Goal: Information Seeking & Learning: Learn about a topic

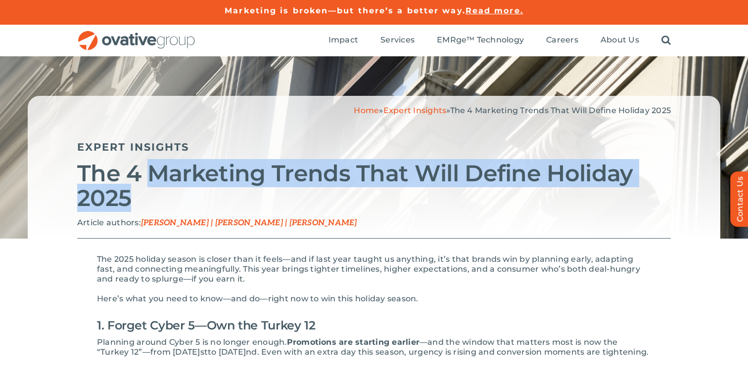
drag, startPoint x: 147, startPoint y: 179, endPoint x: 255, endPoint y: 208, distance: 112.2
click at [255, 208] on h2 "The 4 Marketing Trends That Will Define Holiday 2025" at bounding box center [373, 185] width 593 height 49
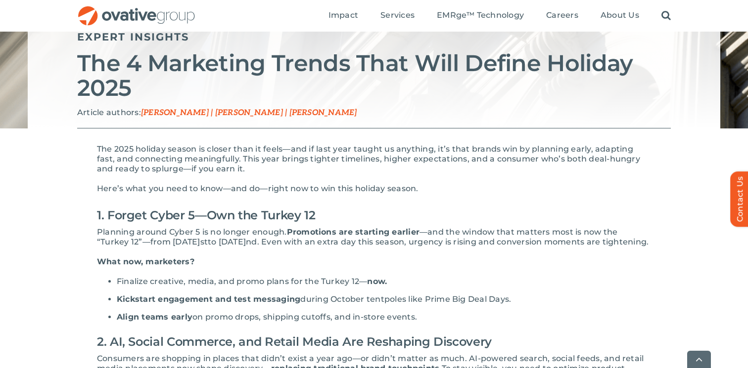
scroll to position [111, 0]
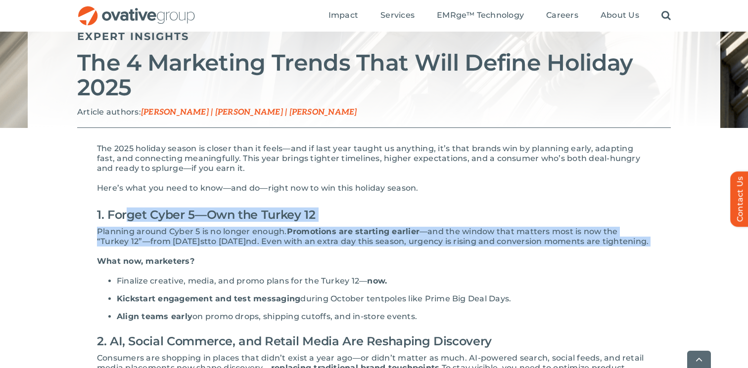
drag, startPoint x: 130, startPoint y: 221, endPoint x: 251, endPoint y: 250, distance: 125.1
click at [251, 247] on p "Planning around Cyber 5 is no longer enough. Promotions are starting earlier —a…" at bounding box center [374, 237] width 554 height 20
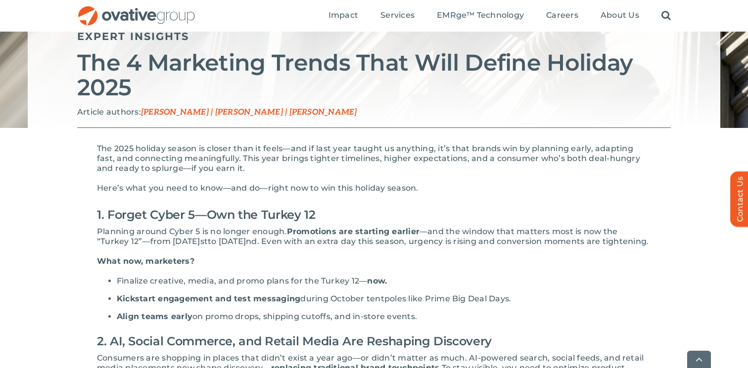
drag, startPoint x: 141, startPoint y: 206, endPoint x: 246, endPoint y: 243, distance: 111.8
click at [246, 243] on span "to [DATE]" at bounding box center [227, 241] width 38 height 9
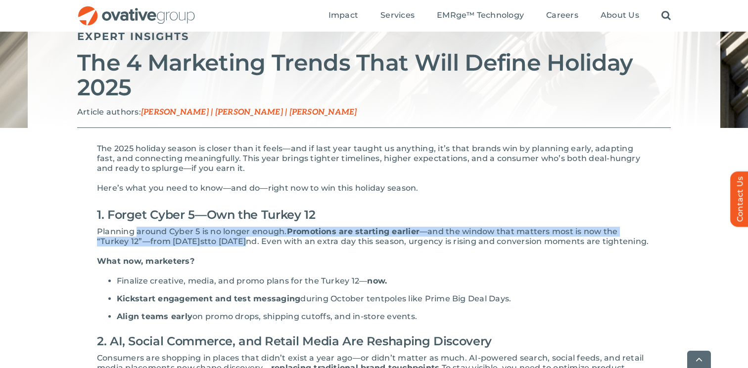
drag, startPoint x: 137, startPoint y: 233, endPoint x: 248, endPoint y: 248, distance: 112.2
click at [248, 247] on p "Planning around Cyber 5 is no longer enough. Promotions are starting earlier —a…" at bounding box center [374, 237] width 554 height 20
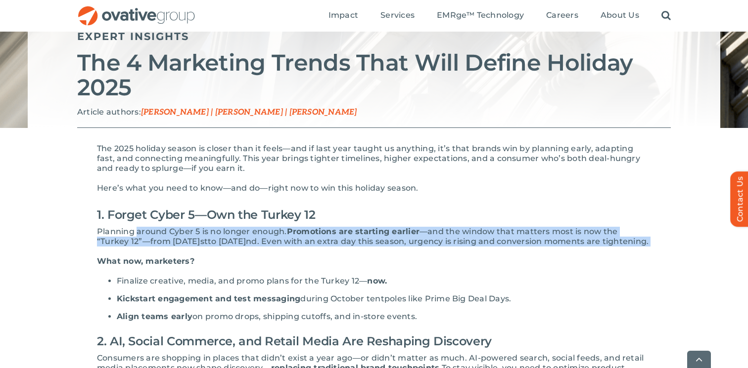
click at [248, 247] on p "Planning around Cyber 5 is no longer enough. Promotions are starting earlier —a…" at bounding box center [374, 237] width 554 height 20
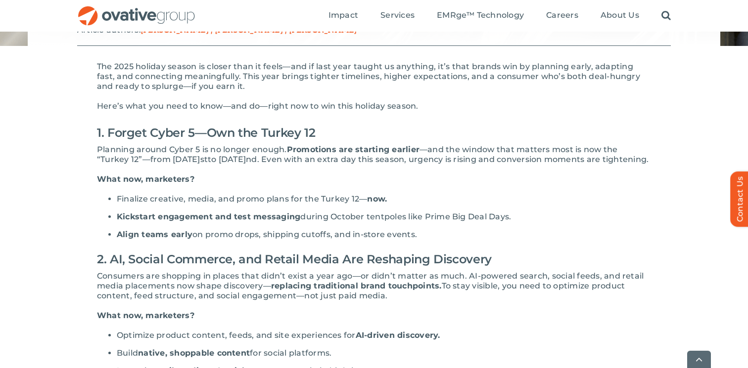
scroll to position [194, 0]
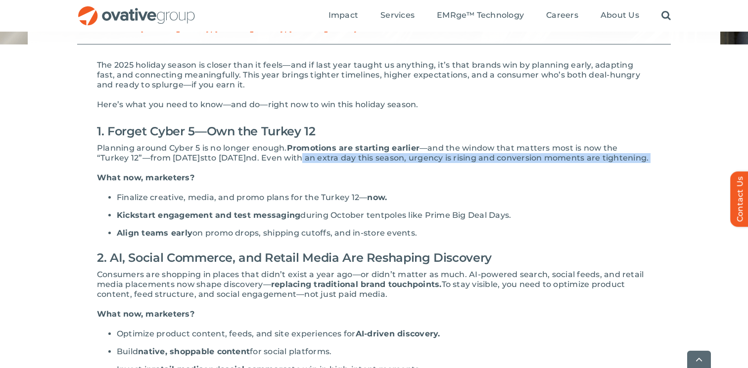
drag, startPoint x: 318, startPoint y: 161, endPoint x: 464, endPoint y: 168, distance: 146.0
click at [464, 163] on p "Planning around Cyber 5 is no longer enough. Promotions are starting earlier —a…" at bounding box center [374, 153] width 554 height 20
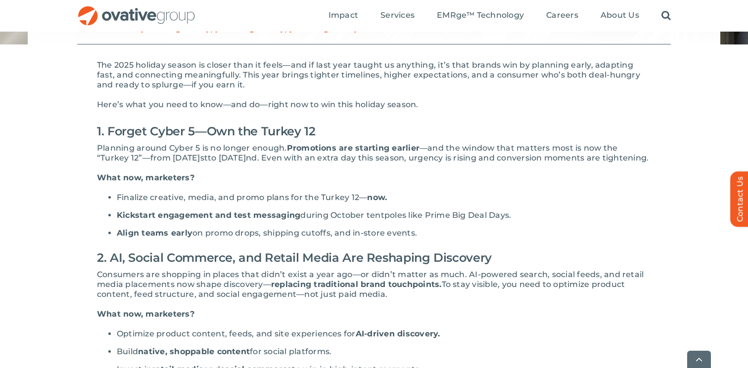
click at [209, 158] on span "to [DATE]" at bounding box center [227, 157] width 38 height 9
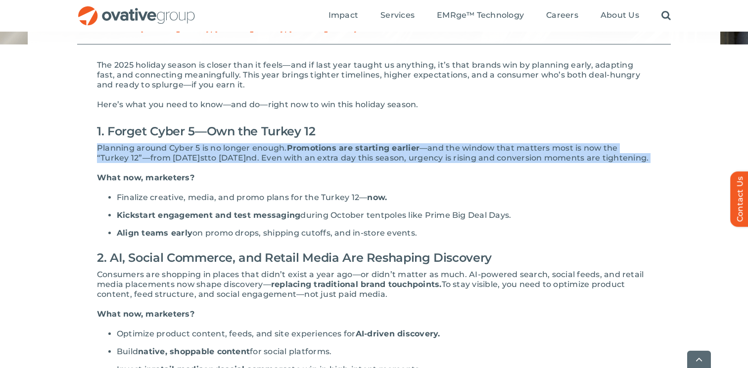
click at [209, 158] on span "to [DATE]" at bounding box center [227, 157] width 38 height 9
copy div "Planning around Cyber 5 is no longer enough. Promotions are starting earlier —a…"
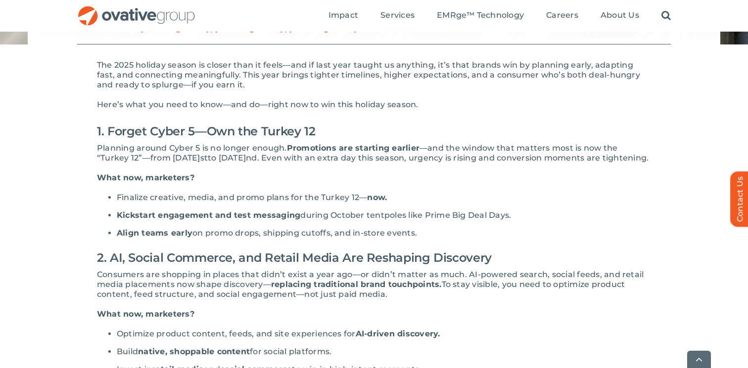
click at [287, 125] on h2 "1. Forget Cyber 5—Own the Turkey 12" at bounding box center [374, 132] width 554 height 24
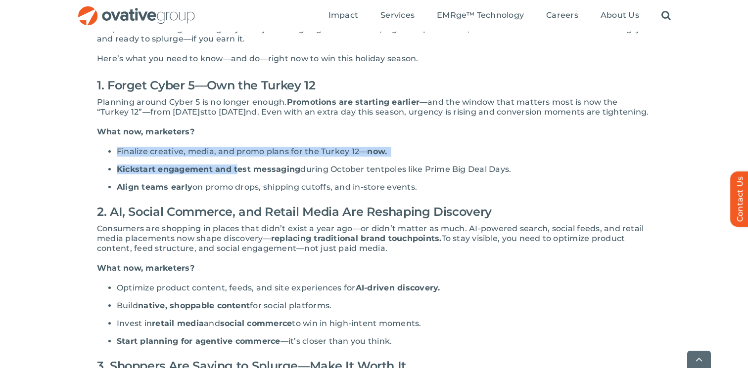
drag, startPoint x: 132, startPoint y: 151, endPoint x: 235, endPoint y: 179, distance: 107.1
click at [235, 179] on div "The 2025 holiday season is closer than it feels—and if last year taught us anyt…" at bounding box center [374, 373] width 554 height 719
click at [235, 174] on span "Kickstart engagement and test messaging" at bounding box center [208, 169] width 183 height 9
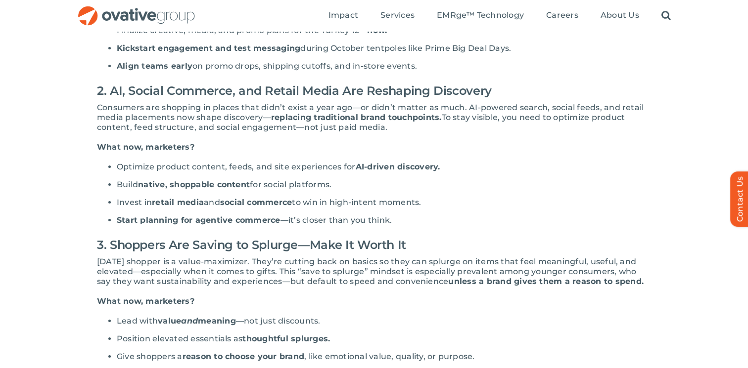
scroll to position [363, 0]
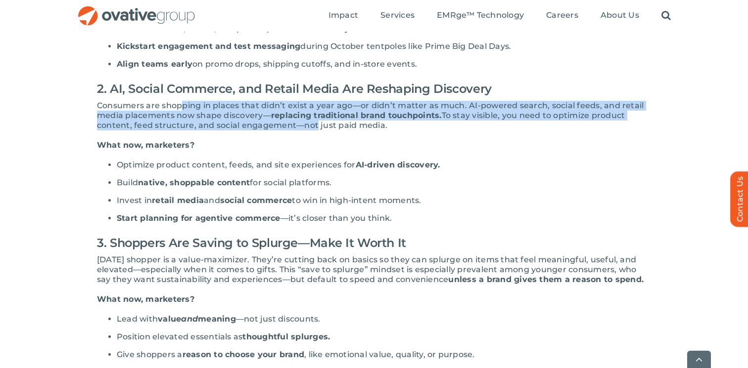
drag, startPoint x: 183, startPoint y: 113, endPoint x: 316, endPoint y: 137, distance: 135.2
click at [316, 131] on p "Consumers are shopping in places that didn’t exist a year ago—or didn’t matter …" at bounding box center [374, 116] width 554 height 30
click at [316, 130] on span "To stay visible, you need to optimize product content, feed structure, and soci…" at bounding box center [361, 120] width 528 height 19
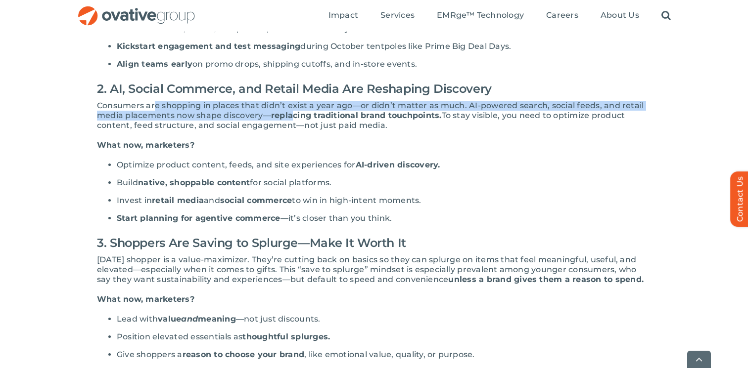
drag, startPoint x: 153, startPoint y: 117, endPoint x: 295, endPoint y: 131, distance: 142.1
click at [295, 131] on p "Consumers are shopping in places that didn’t exist a year ago—or didn’t matter …" at bounding box center [374, 116] width 554 height 30
click at [295, 130] on span "To stay visible, you need to optimize product content, feed structure, and soci…" at bounding box center [361, 120] width 528 height 19
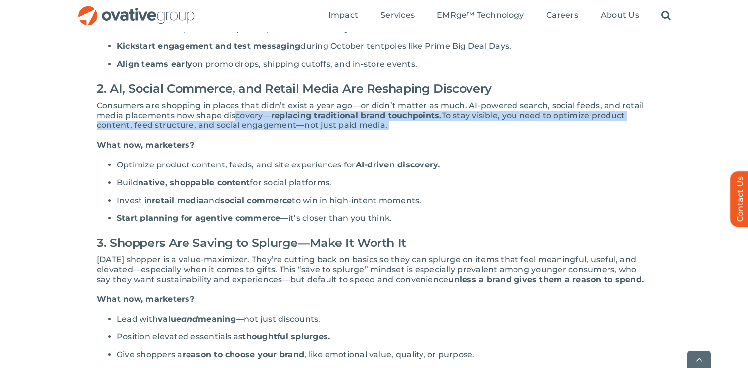
drag, startPoint x: 234, startPoint y: 123, endPoint x: 395, endPoint y: 133, distance: 161.0
click at [395, 131] on p "Consumers are shopping in places that didn’t exist a year ago—or didn’t matter …" at bounding box center [374, 116] width 554 height 30
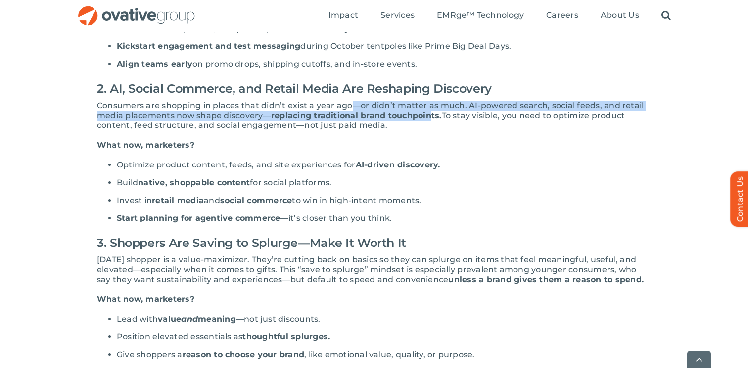
drag, startPoint x: 349, startPoint y: 116, endPoint x: 429, endPoint y: 129, distance: 81.1
click at [429, 129] on p "Consumers are shopping in places that didn’t exist a year ago—or didn’t matter …" at bounding box center [374, 116] width 554 height 30
click at [429, 120] on span "replacing traditional brand touchpoints." at bounding box center [356, 115] width 171 height 9
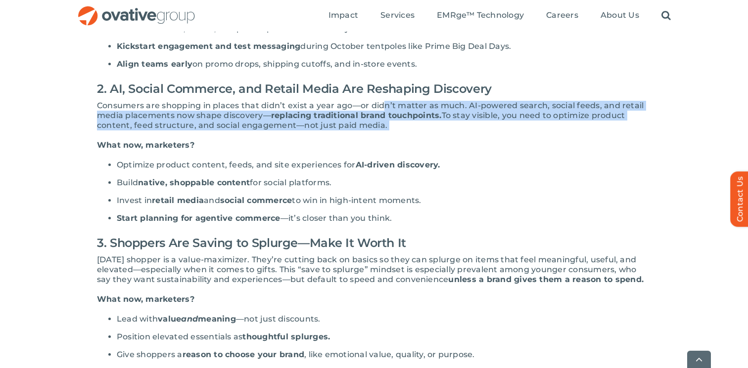
drag, startPoint x: 384, startPoint y: 117, endPoint x: 442, endPoint y: 136, distance: 60.5
click at [442, 131] on p "Consumers are shopping in places that didn’t exist a year ago—or didn’t matter …" at bounding box center [374, 116] width 554 height 30
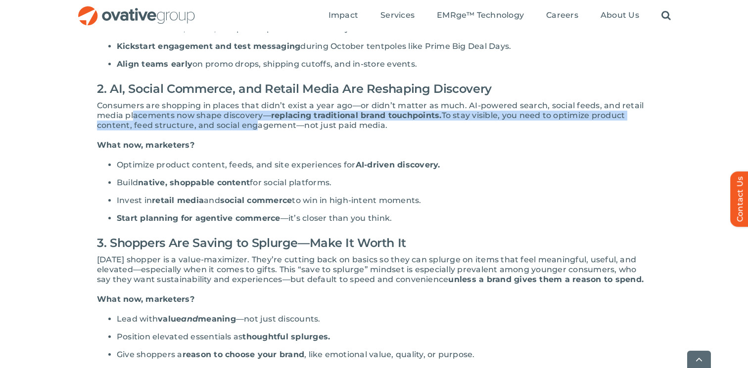
drag, startPoint x: 135, startPoint y: 122, endPoint x: 253, endPoint y: 135, distance: 118.9
click at [253, 131] on p "Consumers are shopping in places that didn’t exist a year ago—or didn’t matter …" at bounding box center [374, 116] width 554 height 30
click at [253, 130] on span "To stay visible, you need to optimize product content, feed structure, and soci…" at bounding box center [361, 120] width 528 height 19
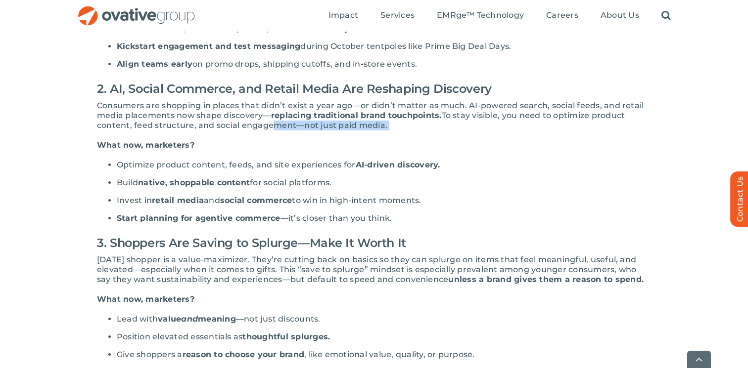
drag, startPoint x: 269, startPoint y: 131, endPoint x: 392, endPoint y: 138, distance: 123.3
click at [392, 131] on p "Consumers are shopping in places that didn’t exist a year ago—or didn’t matter …" at bounding box center [374, 116] width 554 height 30
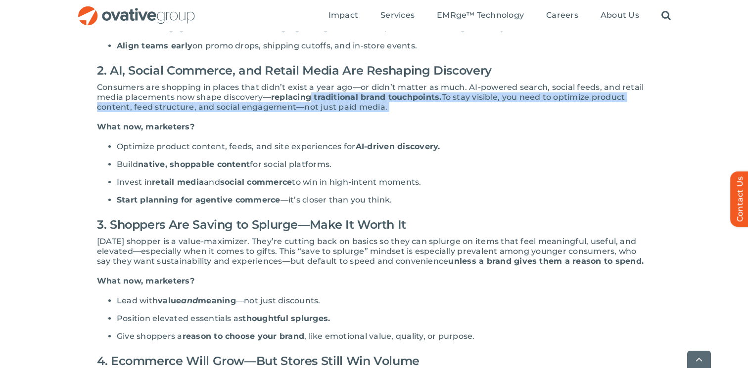
drag, startPoint x: 311, startPoint y: 105, endPoint x: 423, endPoint y: 126, distance: 114.1
click at [423, 126] on div "The 2025 holiday season is closer than it feels—and if last year taught us anyt…" at bounding box center [374, 232] width 554 height 719
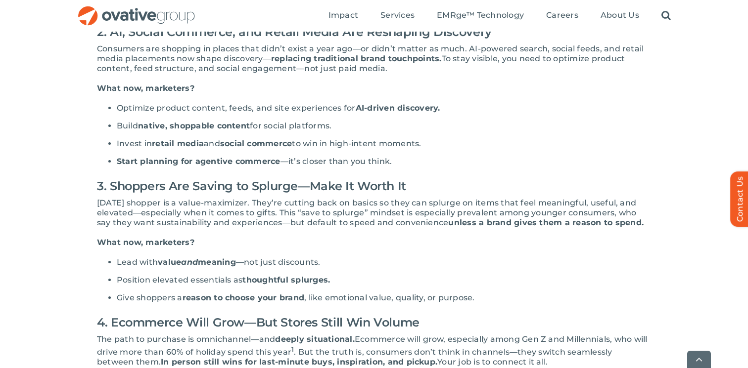
scroll to position [421, 0]
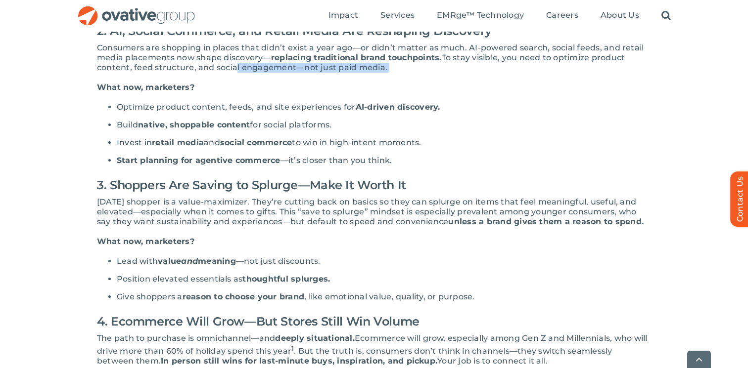
drag, startPoint x: 230, startPoint y: 78, endPoint x: 411, endPoint y: 77, distance: 181.0
click at [409, 73] on p "Consumers are shopping in places that didn’t exist a year ago—or didn’t matter …" at bounding box center [374, 58] width 554 height 30
click at [411, 73] on p "Consumers are shopping in places that didn’t exist a year ago—or didn’t matter …" at bounding box center [374, 58] width 554 height 30
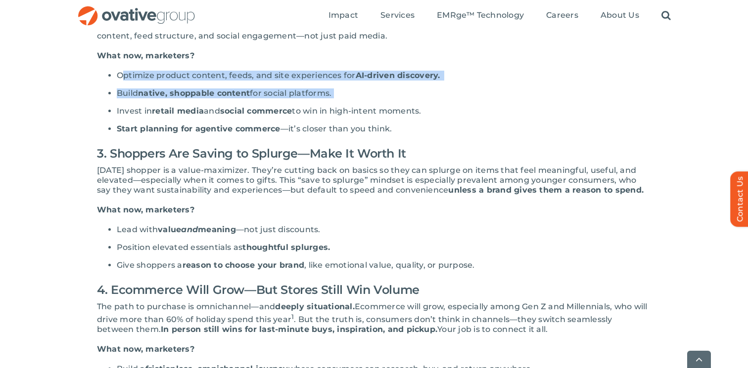
drag, startPoint x: 125, startPoint y: 87, endPoint x: 248, endPoint y: 113, distance: 125.9
click at [248, 113] on div "The 2025 holiday season is closer than it feels—and if last year taught us anyt…" at bounding box center [374, 161] width 554 height 719
drag, startPoint x: 145, startPoint y: 89, endPoint x: 276, endPoint y: 116, distance: 134.2
click at [276, 116] on div "The 2025 holiday season is closer than it feels—and if last year taught us anyt…" at bounding box center [374, 161] width 554 height 719
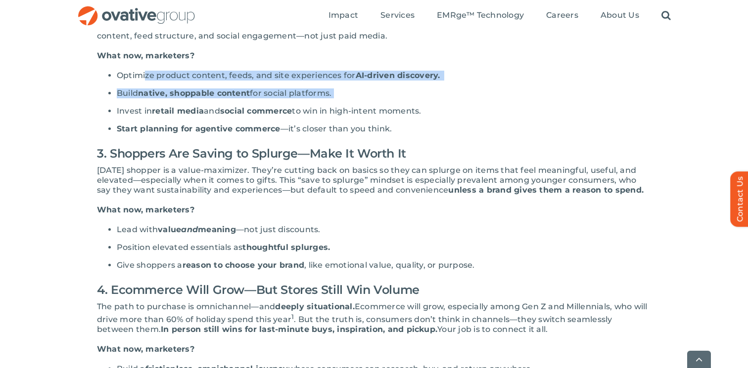
click at [276, 116] on div "The 2025 holiday season is closer than it feels—and if last year taught us anyt…" at bounding box center [374, 161] width 554 height 719
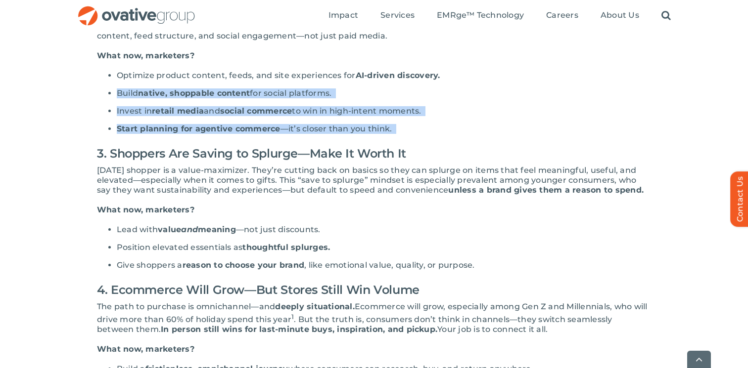
drag, startPoint x: 203, startPoint y: 92, endPoint x: 238, endPoint y: 148, distance: 66.4
click at [240, 148] on div "The 2025 holiday season is closer than it feels—and if last year taught us anyt…" at bounding box center [374, 161] width 554 height 719
click at [238, 148] on div "The 2025 holiday season is closer than it feels—and if last year taught us anyt…" at bounding box center [374, 161] width 554 height 719
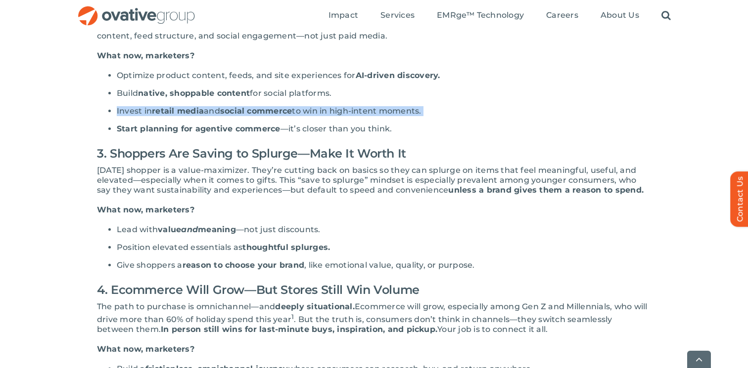
drag, startPoint x: 161, startPoint y: 110, endPoint x: 277, endPoint y: 131, distance: 118.0
click at [277, 131] on div "The 2025 holiday season is closer than it feels—and if last year taught us anyt…" at bounding box center [374, 161] width 554 height 719
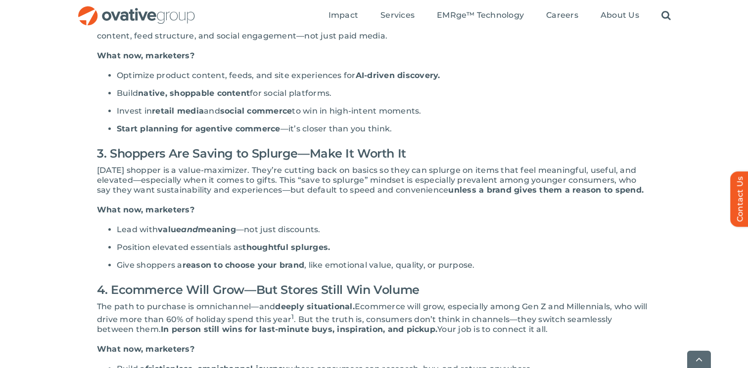
scroll to position [475, 0]
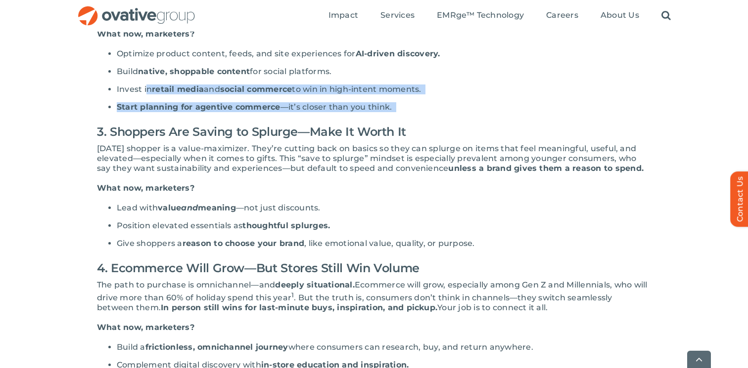
drag, startPoint x: 149, startPoint y: 99, endPoint x: 265, endPoint y: 125, distance: 118.5
click at [265, 125] on div "The 2025 holiday season is closer than it feels—and if last year taught us anyt…" at bounding box center [374, 139] width 554 height 719
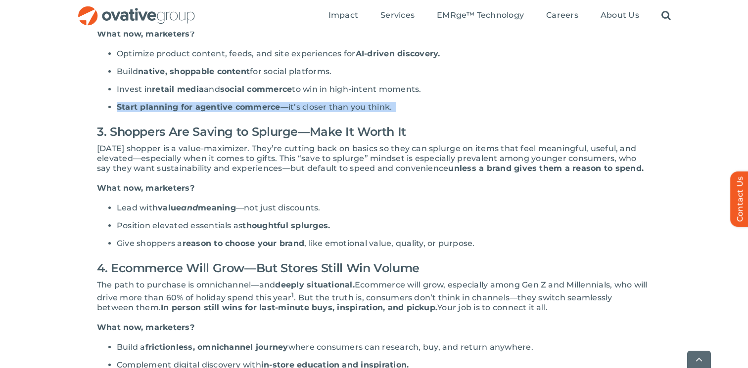
drag, startPoint x: 203, startPoint y: 109, endPoint x: 329, endPoint y: 127, distance: 127.4
click at [329, 127] on div "The 2025 holiday season is closer than it feels—and if last year taught us anyt…" at bounding box center [374, 139] width 554 height 719
drag, startPoint x: 141, startPoint y: 107, endPoint x: 214, endPoint y: 125, distance: 74.8
click at [214, 125] on div "The 2025 holiday season is closer than it feels—and if last year taught us anyt…" at bounding box center [374, 139] width 554 height 719
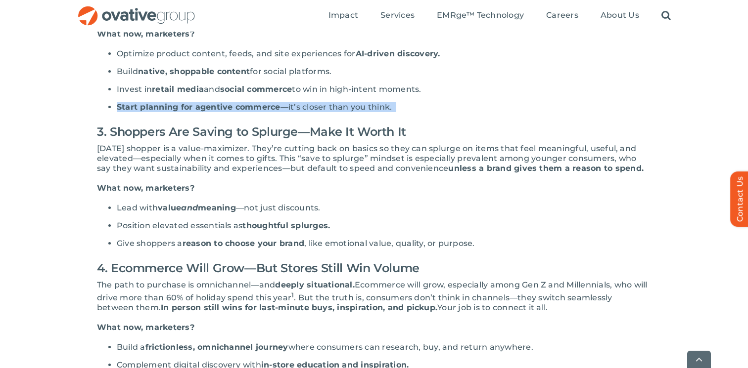
click at [214, 125] on div "The 2025 holiday season is closer than it feels—and if last year taught us anyt…" at bounding box center [374, 139] width 554 height 719
drag, startPoint x: 150, startPoint y: 117, endPoint x: 292, endPoint y: 117, distance: 141.4
click at [291, 112] on li "Start planning for agentive commerce —it’s closer than you think." at bounding box center [384, 107] width 534 height 10
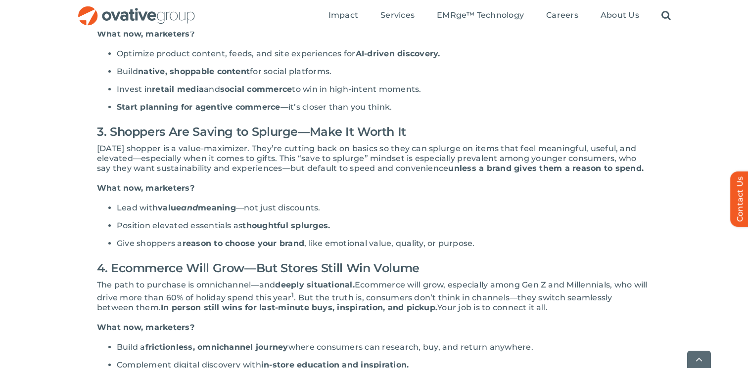
click at [292, 112] on span "—it’s closer than you think." at bounding box center [336, 106] width 112 height 9
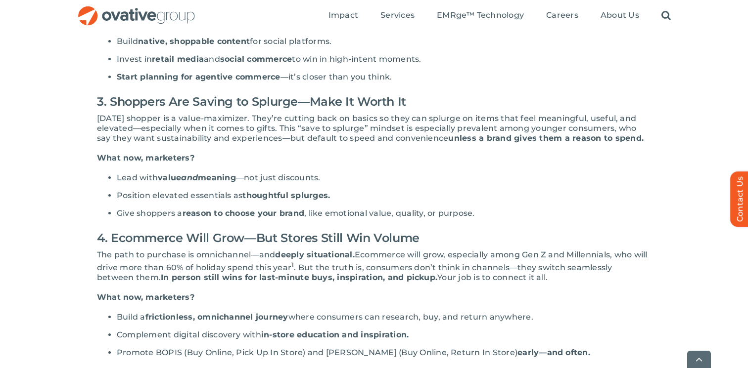
scroll to position [517, 0]
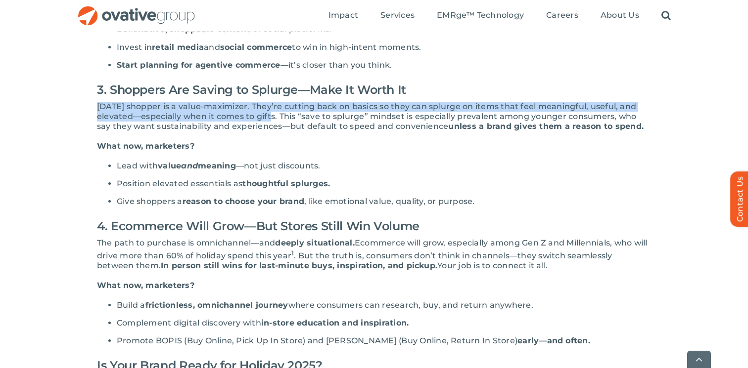
drag, startPoint x: 179, startPoint y: 107, endPoint x: 269, endPoint y: 129, distance: 93.0
click at [269, 129] on div "The 2025 holiday season is closer than it feels—and if last year taught us anyt…" at bounding box center [374, 97] width 554 height 719
click at [269, 129] on span "[DATE] shopper is a value-maximizer. They’re cutting back on basics so they can…" at bounding box center [366, 116] width 539 height 29
drag, startPoint x: 183, startPoint y: 110, endPoint x: 262, endPoint y: 131, distance: 81.3
click at [262, 131] on div "The 2025 holiday season is closer than it feels—and if last year taught us anyt…" at bounding box center [374, 97] width 554 height 719
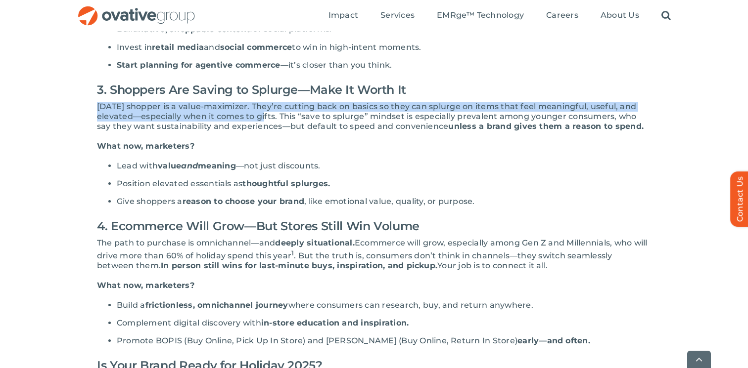
click at [262, 131] on span "[DATE] shopper is a value-maximizer. They’re cutting back on basics so they can…" at bounding box center [366, 116] width 539 height 29
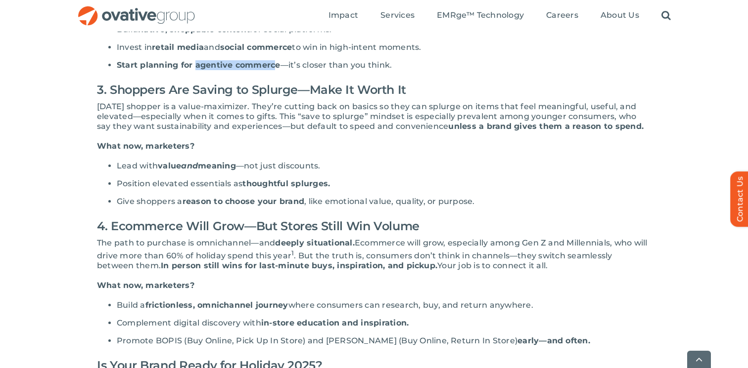
drag, startPoint x: 196, startPoint y: 77, endPoint x: 272, endPoint y: 79, distance: 76.2
click at [272, 70] on span "Start planning for agentive commerce" at bounding box center [199, 64] width 164 height 9
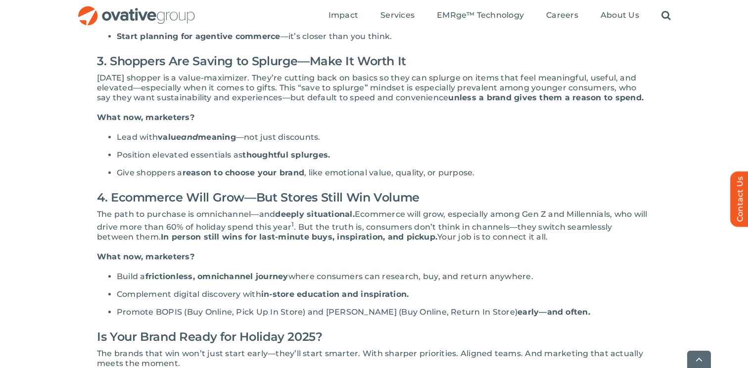
scroll to position [546, 0]
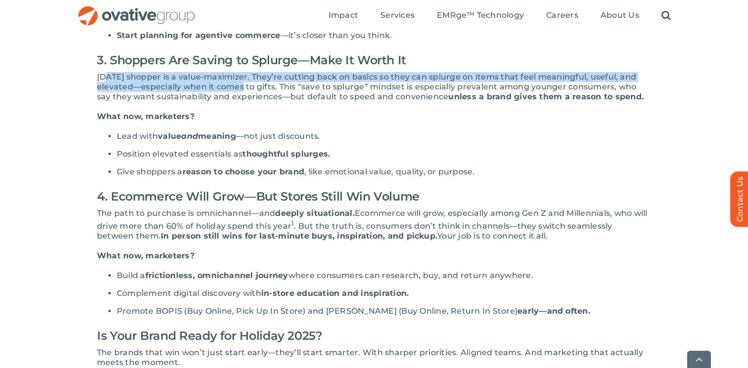
drag, startPoint x: 106, startPoint y: 89, endPoint x: 238, endPoint y: 99, distance: 132.4
click at [238, 99] on span "[DATE] shopper is a value-maximizer. They’re cutting back on basics so they can…" at bounding box center [366, 86] width 539 height 29
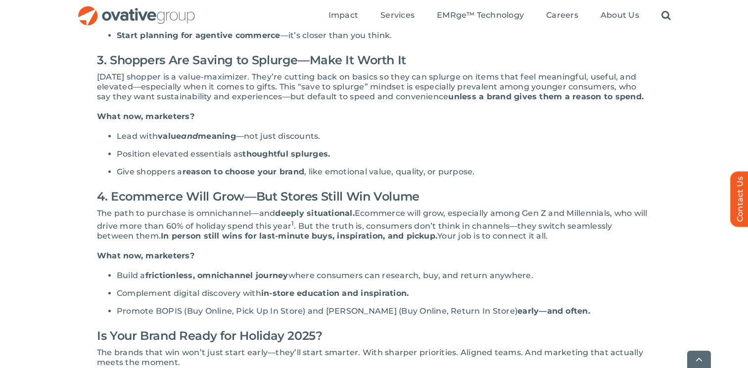
click at [121, 91] on span "[DATE] shopper is a value-maximizer. They’re cutting back on basics so they can…" at bounding box center [366, 86] width 539 height 29
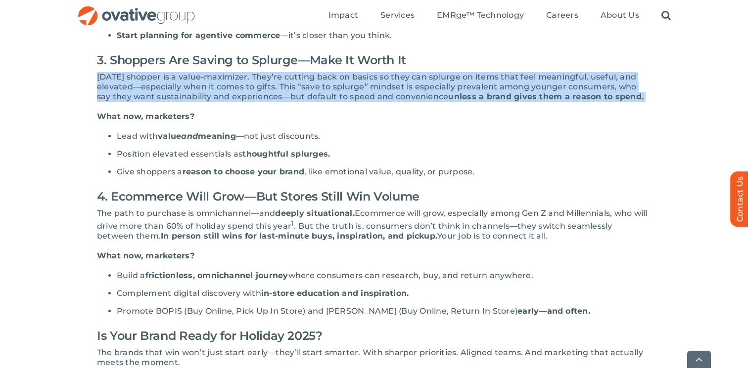
click at [121, 91] on span "[DATE] shopper is a value-maximizer. They’re cutting back on basics so they can…" at bounding box center [366, 86] width 539 height 29
copy div "[DATE] shopper is a value-maximizer. They’re cutting back on basics so they can…"
